Goal: Task Accomplishment & Management: Manage account settings

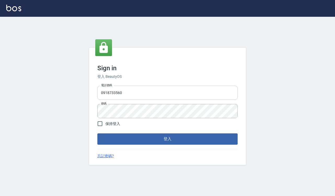
click at [133, 94] on input "0918733560" at bounding box center [167, 93] width 140 height 14
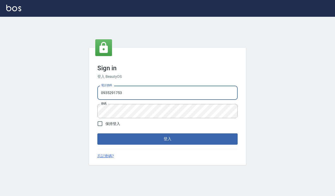
click at [136, 94] on input "0935291753" at bounding box center [167, 93] width 140 height 14
type input "0918733560"
click at [143, 141] on button "登入" at bounding box center [167, 138] width 140 height 11
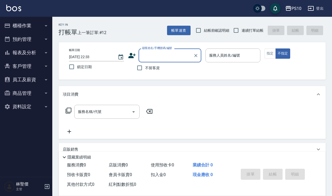
click at [24, 27] on button "櫃檯作業" at bounding box center [26, 26] width 48 height 14
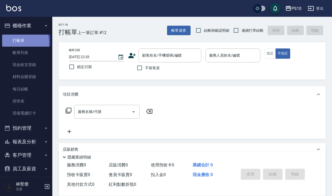
click at [20, 42] on link "打帳單" at bounding box center [26, 41] width 48 height 12
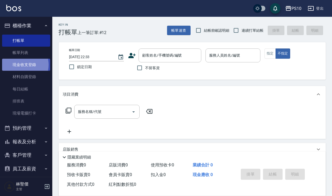
click at [22, 65] on link "現金收支登錄" at bounding box center [26, 65] width 48 height 12
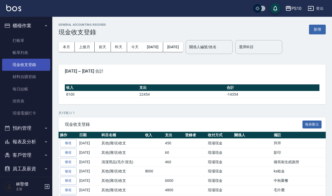
click at [33, 63] on link "現金收支登錄" at bounding box center [26, 65] width 48 height 12
click at [317, 29] on button "新增" at bounding box center [317, 30] width 17 height 10
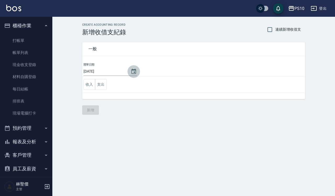
click at [135, 72] on icon "Choose date, selected date is 2025-10-13" at bounding box center [133, 71] width 5 height 5
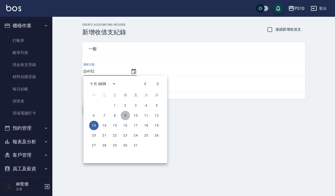
click at [125, 114] on button "9" at bounding box center [125, 115] width 9 height 9
type input "[DATE]"
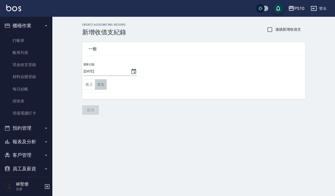
click at [98, 86] on button "支出" at bounding box center [101, 84] width 12 height 11
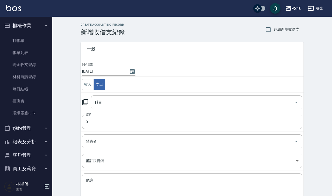
click at [95, 104] on input "科目" at bounding box center [192, 102] width 199 height 9
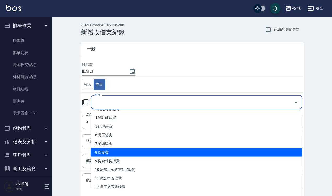
scroll to position [65, 0]
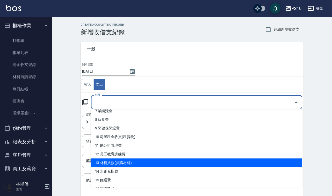
click at [113, 164] on li "13 材料貨款(員購材料)" at bounding box center [196, 162] width 211 height 9
type input "13 材料貨款(員購材料)"
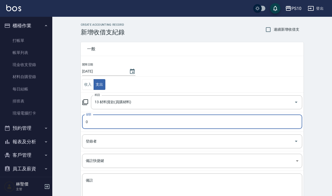
click at [93, 122] on input "0" at bounding box center [192, 122] width 220 height 14
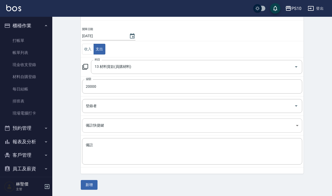
scroll to position [36, 0]
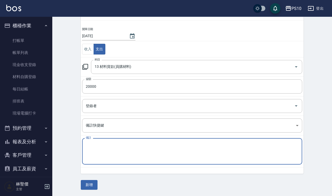
click at [98, 147] on textarea "備註" at bounding box center [192, 151] width 213 height 18
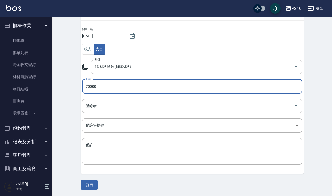
click at [89, 90] on input "20000" at bounding box center [192, 86] width 220 height 14
type input "18000"
click at [101, 147] on textarea "備註" at bounding box center [192, 151] width 213 height 18
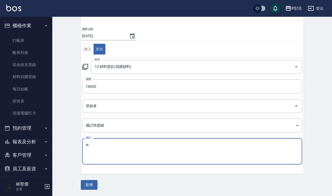
type textarea "w"
type textarea "投"
click at [100, 145] on textarea "SPA頭皮系列" at bounding box center [192, 151] width 213 height 18
click at [149, 144] on textarea "SPA頭皮店用洗/設計師自購/販賣系列" at bounding box center [192, 151] width 213 height 18
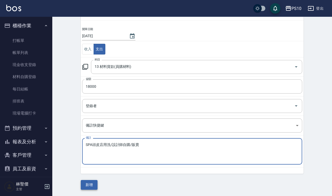
type textarea "SPA頭皮店用洗/設計師自購/販賣"
click at [94, 185] on button "新增" at bounding box center [89, 185] width 17 height 10
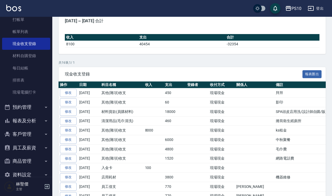
scroll to position [32, 0]
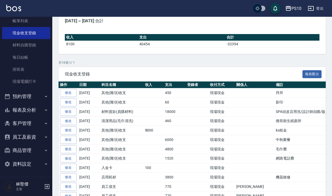
click at [25, 110] on button "報表及分析" at bounding box center [26, 110] width 48 height 14
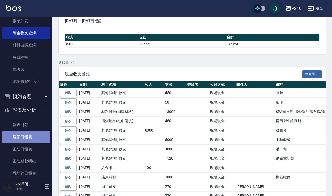
click at [28, 138] on link "店家日報表" at bounding box center [26, 137] width 48 height 12
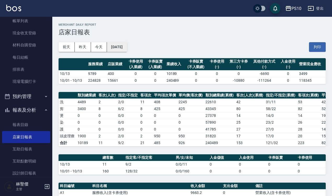
click at [122, 44] on button "[DATE]" at bounding box center [117, 47] width 20 height 10
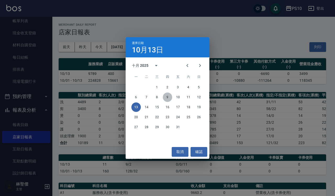
click at [168, 96] on button "9" at bounding box center [167, 96] width 9 height 9
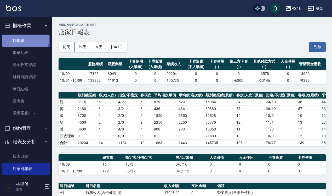
click at [22, 40] on link "打帳單" at bounding box center [26, 41] width 48 height 12
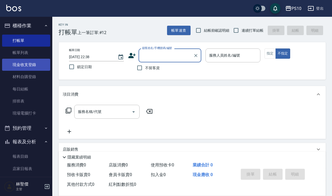
click at [27, 66] on link "現金收支登錄" at bounding box center [26, 65] width 48 height 12
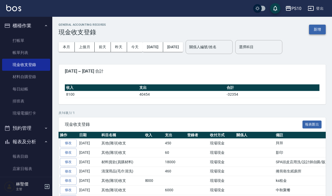
click at [316, 29] on button "新增" at bounding box center [317, 30] width 17 height 10
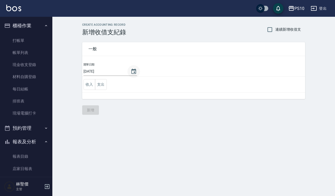
click at [135, 71] on icon "Choose date, selected date is 2025-10-13" at bounding box center [134, 71] width 6 height 6
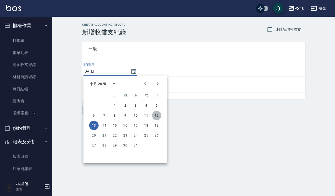
click at [158, 114] on button "12" at bounding box center [156, 115] width 9 height 9
type input "[DATE]"
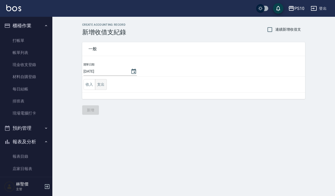
click at [99, 84] on button "支出" at bounding box center [101, 84] width 12 height 11
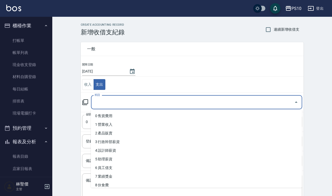
click at [100, 104] on input "科目" at bounding box center [192, 102] width 199 height 9
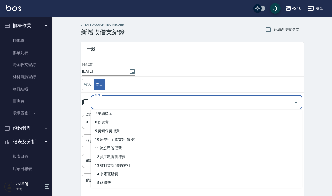
scroll to position [65, 0]
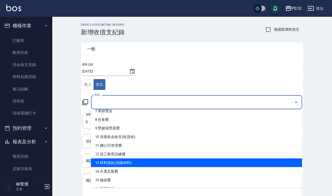
click at [123, 160] on li "13 材料貨款(員購材料)" at bounding box center [196, 162] width 211 height 9
type input "13 材料貨款(員購材料)"
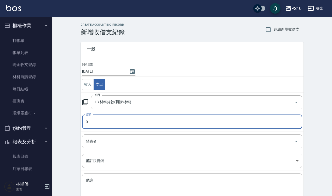
click at [100, 124] on input "0" at bounding box center [192, 122] width 220 height 14
click at [98, 124] on input "0" at bounding box center [192, 122] width 220 height 14
click at [86, 121] on input "0" at bounding box center [192, 122] width 220 height 14
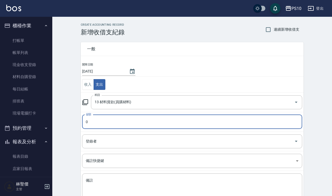
click at [86, 121] on input "0" at bounding box center [192, 122] width 220 height 14
click at [90, 122] on input "4" at bounding box center [192, 122] width 220 height 14
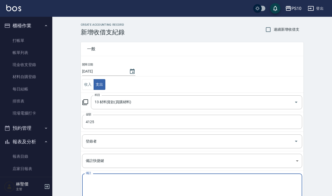
click at [90, 181] on textarea "備註" at bounding box center [192, 187] width 213 height 18
click at [92, 122] on input "4125" at bounding box center [192, 122] width 220 height 14
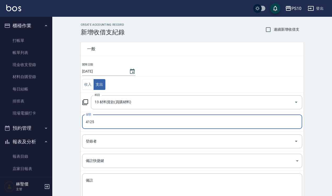
click at [100, 123] on input "4125" at bounding box center [192, 122] width 220 height 14
click at [84, 123] on input "0" at bounding box center [192, 122] width 220 height 14
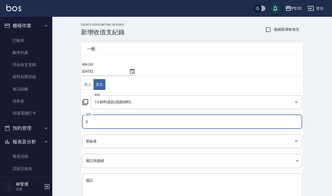
click at [84, 123] on input "0" at bounding box center [192, 122] width 220 height 14
type input "4125"
click at [92, 181] on textarea "備註" at bounding box center [192, 187] width 213 height 18
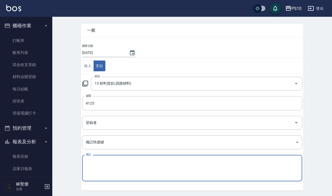
scroll to position [36, 0]
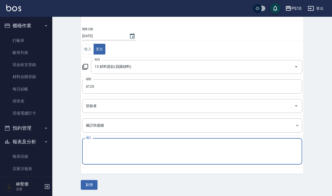
click at [100, 143] on textarea "備註" at bounding box center [192, 151] width 213 height 18
type textarea "g"
type textarea "w"
type textarea "5"
type textarea "質淬貨款"
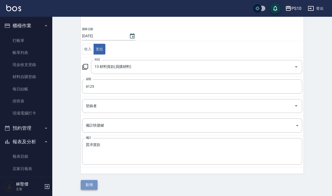
click at [91, 186] on button "新增" at bounding box center [89, 185] width 17 height 10
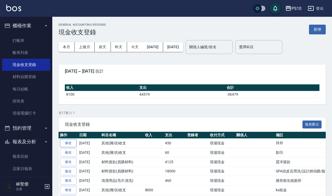
click at [67, 143] on link "修改" at bounding box center [68, 143] width 17 height 8
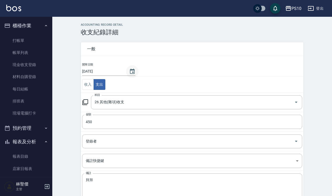
click at [130, 70] on icon "Choose date, selected date is 2025-10-13" at bounding box center [132, 71] width 6 height 6
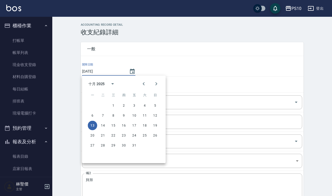
click at [188, 62] on td "開單日期 [DATE]" at bounding box center [192, 69] width 223 height 14
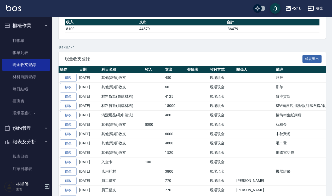
scroll to position [33, 0]
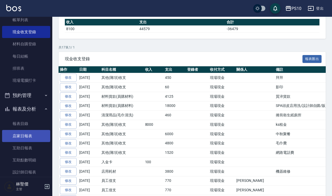
click at [25, 132] on link "店家日報表" at bounding box center [26, 136] width 48 height 12
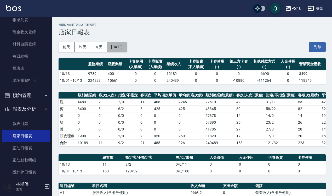
click at [127, 46] on button "[DATE]" at bounding box center [117, 47] width 20 height 10
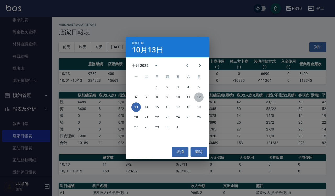
click at [200, 96] on button "12" at bounding box center [198, 96] width 9 height 9
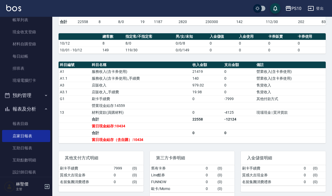
scroll to position [131, 0]
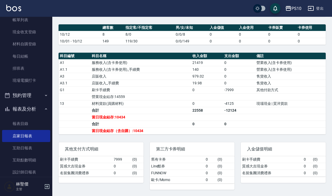
click at [44, 188] on icon "button" at bounding box center [47, 186] width 6 height 6
